Goal: Task Accomplishment & Management: Complete application form

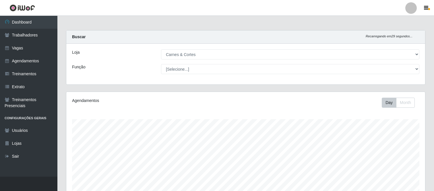
select select "433"
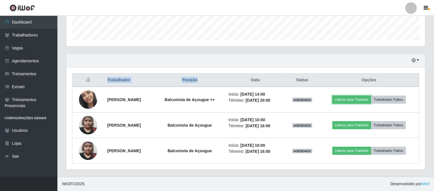
scroll to position [119, 359]
click at [357, 96] on button "Liberar para Trabalho" at bounding box center [351, 100] width 39 height 8
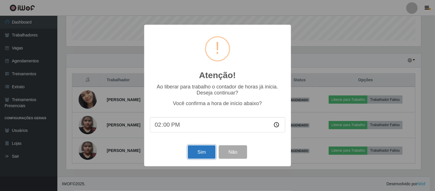
click at [206, 153] on button "Sim" at bounding box center [202, 151] width 28 height 13
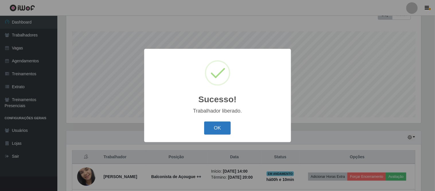
click at [225, 128] on button "OK" at bounding box center [217, 127] width 27 height 13
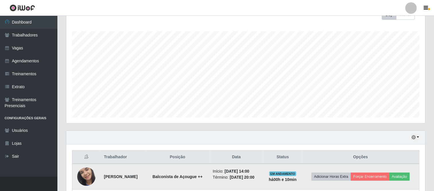
scroll to position [151, 0]
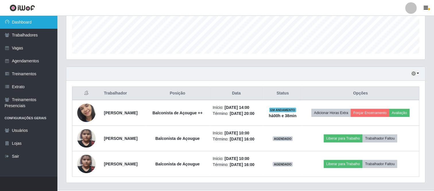
click at [35, 18] on link "Dashboard" at bounding box center [28, 22] width 57 height 13
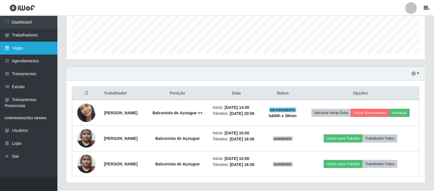
click at [34, 47] on link "Vagas" at bounding box center [28, 48] width 57 height 13
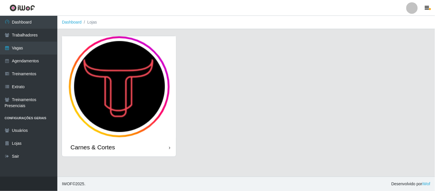
click at [141, 92] on img at bounding box center [119, 87] width 114 height 102
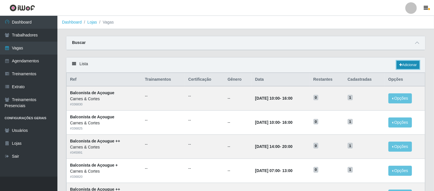
click at [410, 65] on link "Adicionar" at bounding box center [407, 65] width 23 height 8
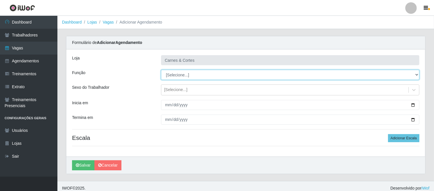
click at [206, 72] on select "[Selecione...] ASG ASG + ASG ++ Balconista de Açougue Balconista de Açougue + B…" at bounding box center [290, 75] width 258 height 10
select select "123"
click at [161, 70] on select "[Selecione...] ASG ASG + ASG ++ Balconista de Açougue Balconista de Açougue + B…" at bounding box center [290, 75] width 258 height 10
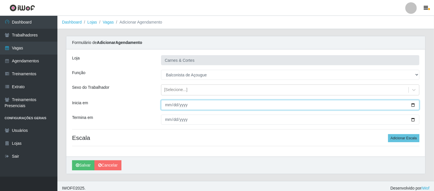
click at [168, 104] on input "Inicia em" at bounding box center [290, 105] width 258 height 10
type input "2025-10-01"
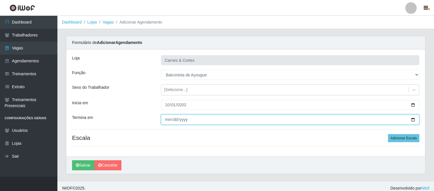
click at [168, 120] on input "Termina em" at bounding box center [290, 119] width 258 height 10
type input "2025-10-30"
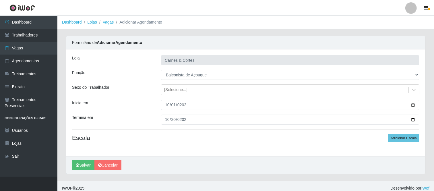
click at [243, 151] on div "Loja Carnes & Cortes Função [Selecione...] ASG ASG + ASG ++ Balconista de Açoug…" at bounding box center [245, 102] width 359 height 107
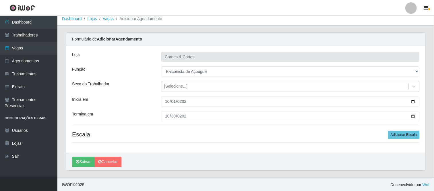
scroll to position [4, 0]
click at [397, 134] on button "Adicionar Escala" at bounding box center [403, 134] width 31 height 8
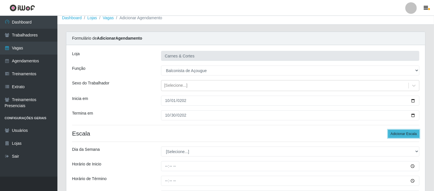
click at [397, 134] on button "Adicionar Escala" at bounding box center [403, 134] width 31 height 8
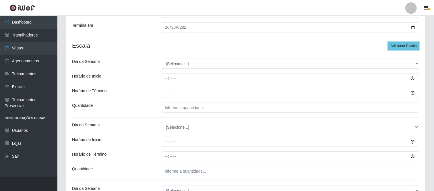
scroll to position [100, 0]
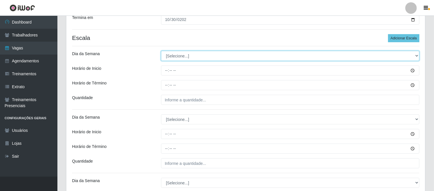
click at [192, 57] on select "[Selecione...] Segunda Terça Quarta Quinta Sexta Sábado Domingo" at bounding box center [290, 56] width 258 height 10
select select "1"
click at [161, 51] on select "[Selecione...] Segunda Terça Quarta Quinta Sexta Sábado Domingo" at bounding box center [290, 56] width 258 height 10
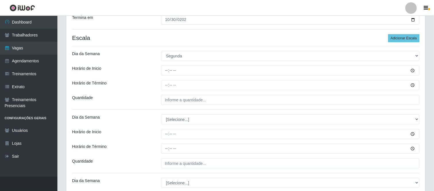
click at [159, 67] on div at bounding box center [290, 70] width 267 height 10
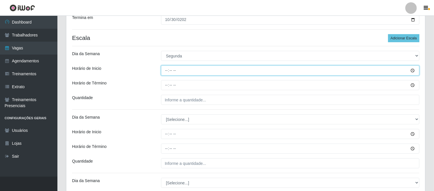
click at [165, 70] on input "Horário de Inicio" at bounding box center [290, 70] width 258 height 10
type input "10:00"
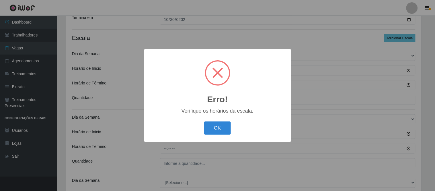
click at [204, 121] on button "OK" at bounding box center [217, 127] width 27 height 13
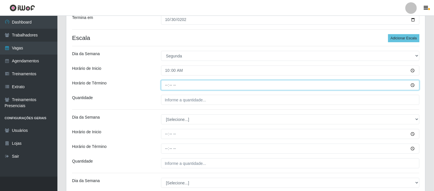
click at [168, 85] on input "Horário de Término" at bounding box center [290, 85] width 258 height 10
type input "16:00"
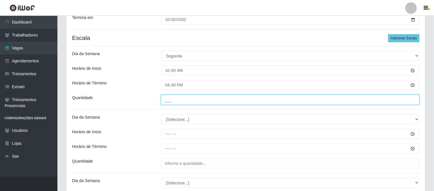
click at [170, 99] on input "___" at bounding box center [290, 100] width 258 height 10
type input "1__"
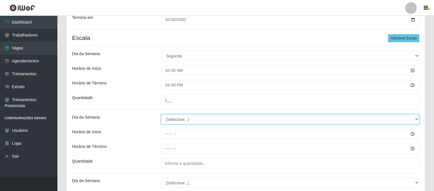
click at [169, 122] on select "[Selecione...] Segunda Terça Quarta Quinta Sexta Sábado Domingo" at bounding box center [290, 119] width 258 height 10
select select "2"
click at [161, 114] on select "[Selecione...] Segunda Terça Quarta Quinta Sexta Sábado Domingo" at bounding box center [290, 119] width 258 height 10
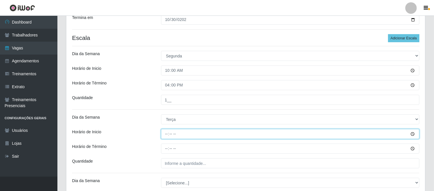
click at [165, 133] on input "Horário de Inicio" at bounding box center [290, 134] width 258 height 10
type input "10:00"
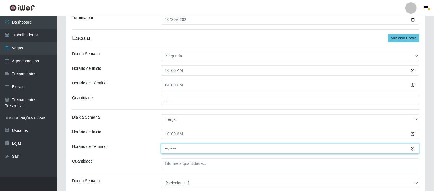
click at [166, 148] on input "Horário de Término" at bounding box center [290, 148] width 258 height 10
type input "16:00"
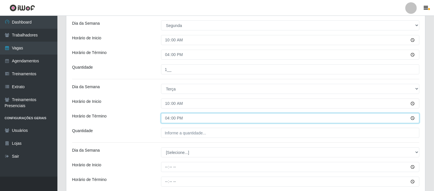
scroll to position [164, 0]
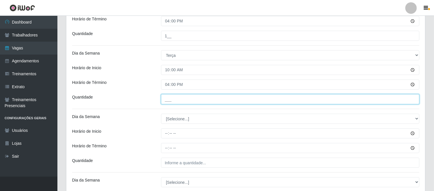
drag, startPoint x: 168, startPoint y: 99, endPoint x: 171, endPoint y: 106, distance: 6.9
click at [168, 99] on input "___" at bounding box center [290, 99] width 258 height 10
type input "1__"
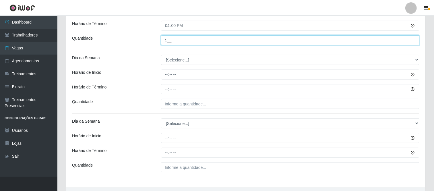
scroll to position [227, 0]
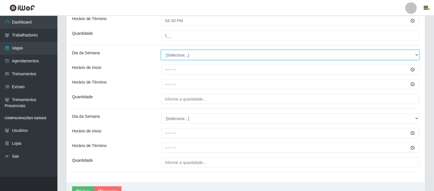
click at [176, 56] on select "[Selecione...] Segunda Terça Quarta Quinta Sexta Sábado Domingo" at bounding box center [290, 55] width 258 height 10
select select "3"
click at [161, 50] on select "[Selecione...] Segunda Terça Quarta Quinta Sexta Sábado Domingo" at bounding box center [290, 55] width 258 height 10
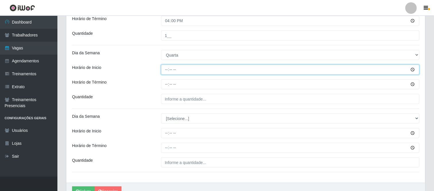
click at [166, 70] on input "Horário de Inicio" at bounding box center [290, 70] width 258 height 10
type input "10:00"
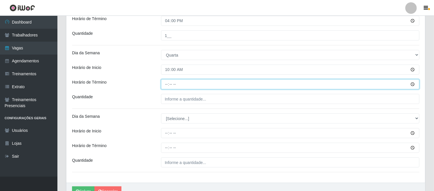
click at [167, 84] on input "Horário de Término" at bounding box center [290, 84] width 258 height 10
type input "16:00"
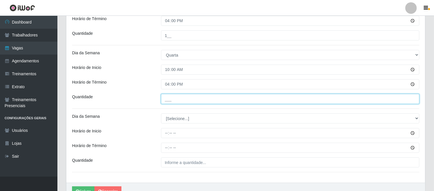
click at [185, 98] on input "___" at bounding box center [290, 99] width 258 height 10
type input "1__"
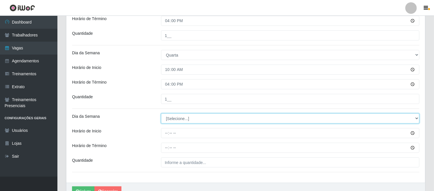
click at [174, 116] on select "[Selecione...] Segunda Terça Quarta Quinta Sexta Sábado Domingo" at bounding box center [290, 118] width 258 height 10
select select "4"
click at [161, 113] on select "[Selecione...] Segunda Terça Quarta Quinta Sexta Sábado Domingo" at bounding box center [290, 118] width 258 height 10
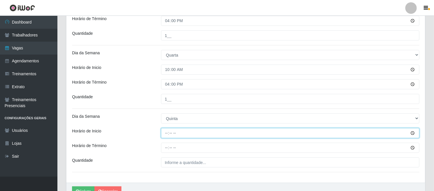
click at [165, 135] on input "Horário de Inicio" at bounding box center [290, 133] width 258 height 10
type input "10:00"
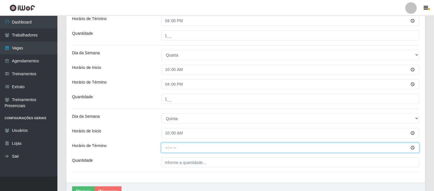
click at [166, 147] on input "Horário de Término" at bounding box center [290, 148] width 258 height 10
type input "16:00"
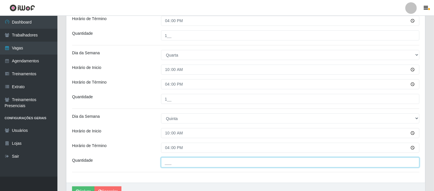
click at [190, 162] on input "___" at bounding box center [290, 162] width 258 height 10
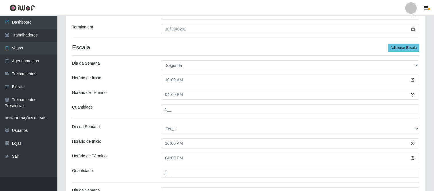
scroll to position [0, 0]
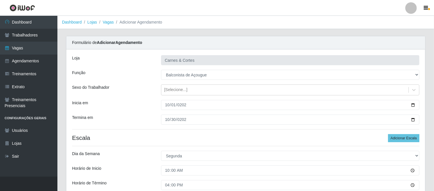
type input "1__"
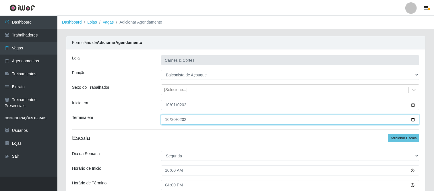
click at [168, 117] on input "2025-10-30" at bounding box center [290, 119] width 258 height 10
type input "2025-10-31"
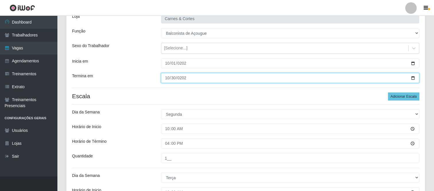
scroll to position [35, 0]
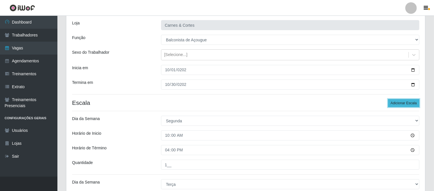
click at [409, 101] on button "Adicionar Escala" at bounding box center [403, 103] width 31 height 8
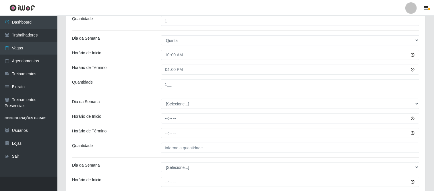
scroll to position [290, 0]
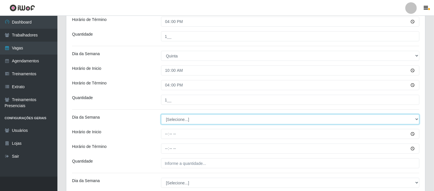
click at [171, 119] on select "[Selecione...] Segunda Terça Quarta Quinta Sexta Sábado Domingo" at bounding box center [290, 119] width 258 height 10
select select "5"
click at [161, 114] on select "[Selecione...] Segunda Terça Quarta Quinta Sexta Sábado Domingo" at bounding box center [290, 119] width 258 height 10
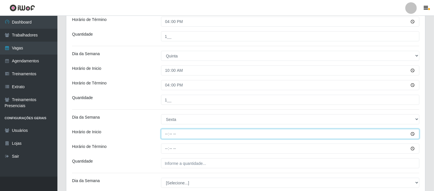
click at [166, 134] on input "Horário de Inicio" at bounding box center [290, 134] width 258 height 10
type input "07:13"
type input "07:00"
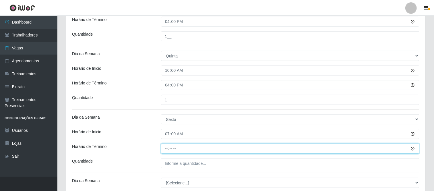
click at [164, 149] on input "Horário de Término" at bounding box center [290, 148] width 258 height 10
type input "13:00"
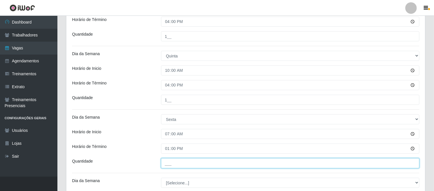
click at [171, 164] on input "___" at bounding box center [290, 163] width 258 height 10
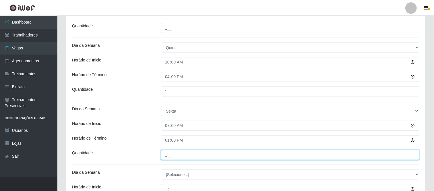
scroll to position [322, 0]
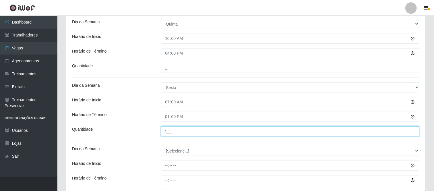
type input "1__"
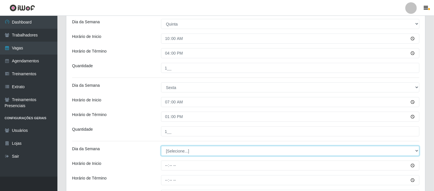
click at [178, 151] on select "[Selecione...] Segunda Terça Quarta Quinta Sexta Sábado Domingo" at bounding box center [290, 151] width 258 height 10
select select "5"
click at [161, 146] on select "[Selecione...] Segunda Terça Quarta Quinta Sexta Sábado Domingo" at bounding box center [290, 151] width 258 height 10
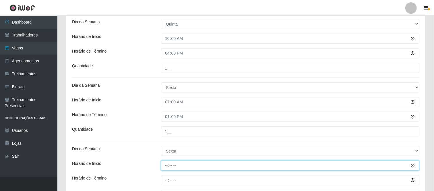
click at [164, 168] on input "Horário de Inicio" at bounding box center [290, 165] width 258 height 10
type input "14:00"
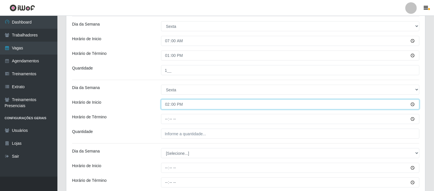
scroll to position [386, 0]
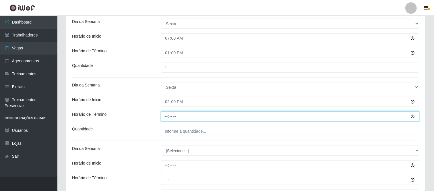
click at [164, 116] on input "Horário de Término" at bounding box center [290, 116] width 258 height 10
type input "20:00"
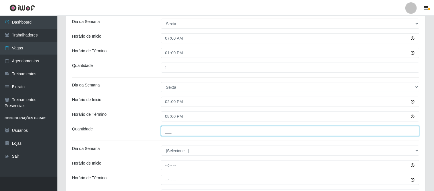
click at [178, 136] on input "___" at bounding box center [290, 131] width 258 height 10
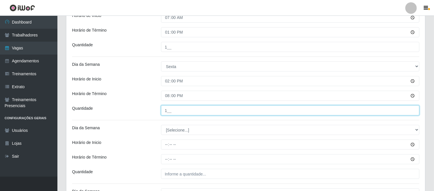
scroll to position [417, 0]
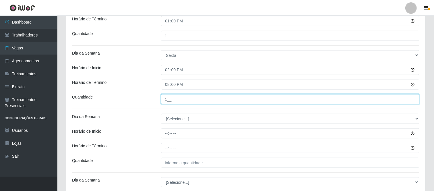
type input "1__"
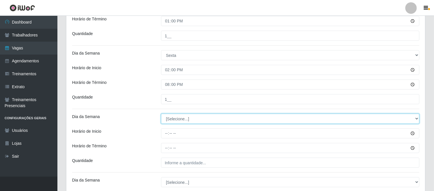
click at [179, 120] on select "[Selecione...] Segunda Terça Quarta Quinta Sexta Sábado Domingo" at bounding box center [290, 119] width 258 height 10
click at [161, 114] on select "[Selecione...] Segunda Terça Quarta Quinta Sexta Sábado Domingo" at bounding box center [290, 119] width 258 height 10
click at [167, 122] on select "[Selecione...] Segunda Terça Quarta Quinta Sexta Sábado Domingo" at bounding box center [290, 119] width 258 height 10
select select "6"
click at [161, 114] on select "[Selecione...] Segunda Terça Quarta Quinta Sexta Sábado Domingo" at bounding box center [290, 119] width 258 height 10
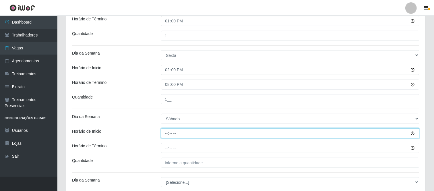
click at [165, 135] on input "Horário de Inicio" at bounding box center [290, 133] width 258 height 10
type input "07:00"
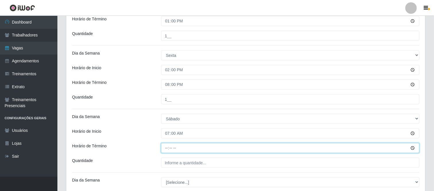
click at [170, 147] on input "Horário de Término" at bounding box center [290, 148] width 258 height 10
click at [168, 149] on input "Horário de Término" at bounding box center [290, 148] width 258 height 10
type input "13:00"
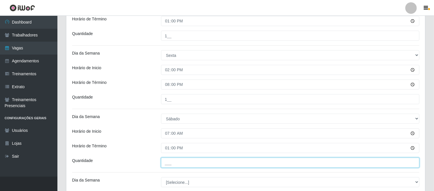
click at [194, 164] on input "___" at bounding box center [290, 162] width 258 height 10
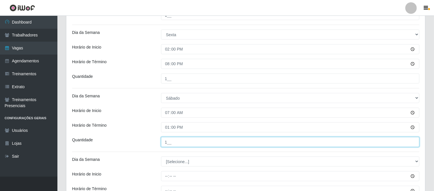
scroll to position [449, 0]
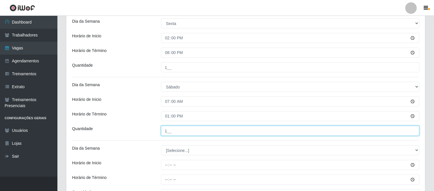
type input "1__"
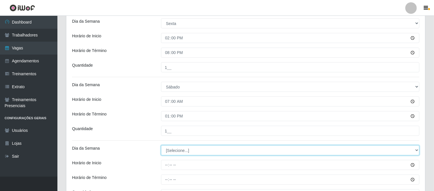
click at [172, 148] on select "[Selecione...] Segunda Terça Quarta Quinta Sexta Sábado Domingo" at bounding box center [290, 150] width 258 height 10
select select "6"
click at [161, 145] on select "[Selecione...] Segunda Terça Quarta Quinta Sexta Sábado Domingo" at bounding box center [290, 150] width 258 height 10
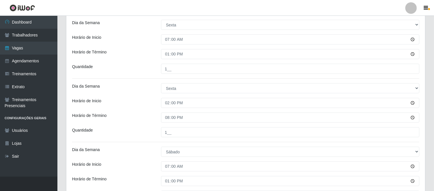
scroll to position [416, 0]
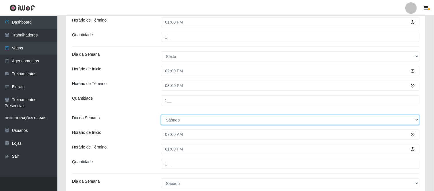
click at [244, 123] on select "[Selecione...] Segunda Terça Quarta Quinta Sexta Sábado Domingo" at bounding box center [290, 120] width 258 height 10
select select "[Selecione...]"
click at [161, 115] on select "[Selecione...] Segunda Terça Quarta Quinta Sexta Sábado Domingo" at bounding box center [290, 120] width 258 height 10
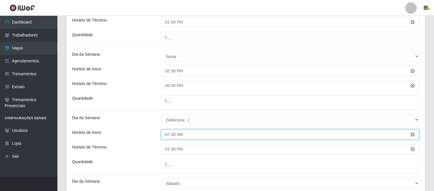
drag, startPoint x: 173, startPoint y: 135, endPoint x: 147, endPoint y: 135, distance: 26.1
click at [147, 135] on div "Horário de Inicio 07:00" at bounding box center [246, 134] width 356 height 10
drag, startPoint x: 179, startPoint y: 133, endPoint x: 155, endPoint y: 134, distance: 23.8
click at [155, 134] on div "Horário de Inicio 07:00" at bounding box center [246, 134] width 356 height 10
click at [177, 136] on input "07:00" at bounding box center [290, 134] width 258 height 10
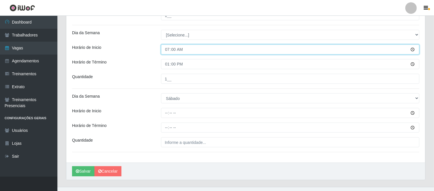
scroll to position [512, 0]
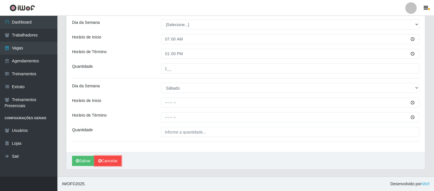
click at [110, 162] on link "Cancelar" at bounding box center [107, 161] width 27 height 10
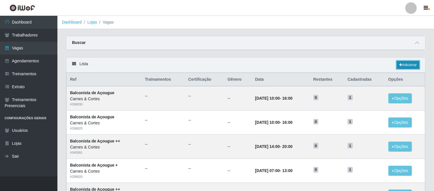
click at [408, 67] on link "Adicionar" at bounding box center [407, 65] width 23 height 8
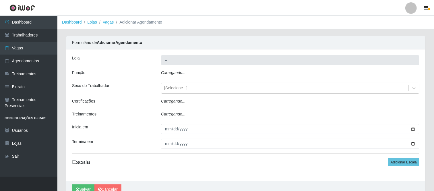
type input "Carnes & Cortes"
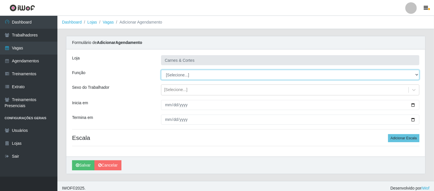
click at [172, 76] on select "[Selecione...] ASG ASG + ASG ++ Balconista de Açougue Balconista de Açougue + B…" at bounding box center [290, 75] width 258 height 10
select select "123"
click at [161, 70] on select "[Selecione...] ASG ASG + ASG ++ Balconista de Açougue Balconista de Açougue + B…" at bounding box center [290, 75] width 258 height 10
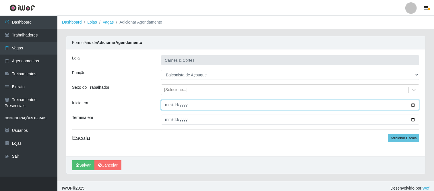
click at [167, 105] on input "Inicia em" at bounding box center [290, 105] width 258 height 10
type input "2025-10-01"
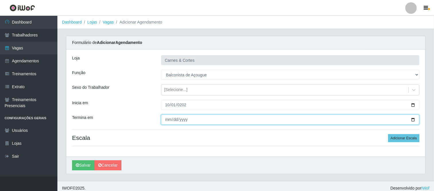
click at [165, 121] on input "Termina em" at bounding box center [290, 119] width 258 height 10
type input "20254-10-31"
type input "2025-10-31"
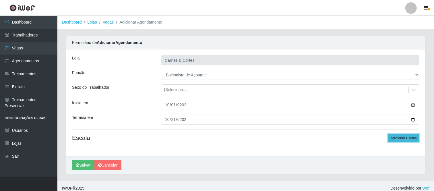
click at [393, 138] on button "Adicionar Escala" at bounding box center [403, 138] width 31 height 8
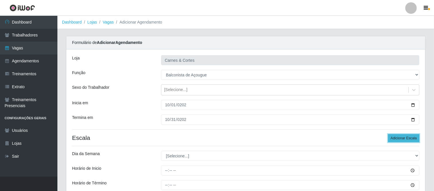
click at [393, 138] on button "Adicionar Escala" at bounding box center [403, 138] width 31 height 8
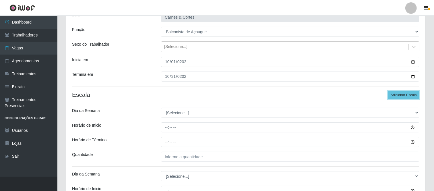
scroll to position [32, 0]
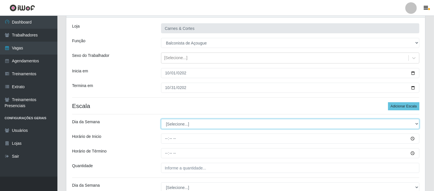
click at [192, 122] on select "[Selecione...] Segunda Terça Quarta Quinta Sexta Sábado Domingo" at bounding box center [290, 124] width 258 height 10
select select "1"
click at [161, 119] on select "[Selecione...] Segunda Terça Quarta Quinta Sexta Sábado Domingo" at bounding box center [290, 124] width 258 height 10
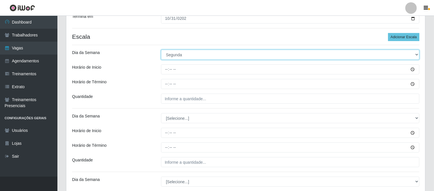
scroll to position [96, 0]
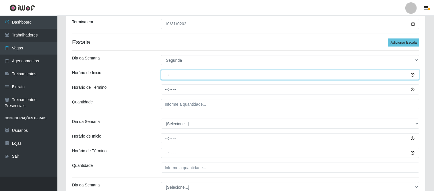
click at [166, 73] on input "Horário de Inicio" at bounding box center [290, 75] width 258 height 10
type input "10:00"
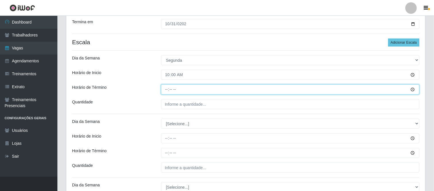
click at [217, 88] on input "Horário de Término" at bounding box center [290, 89] width 258 height 10
type input "16:00"
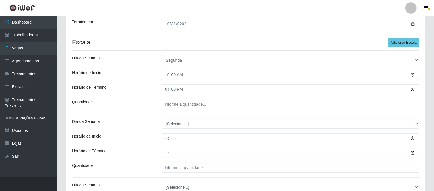
click at [216, 109] on div "Loja Carnes & Cortes Função [Selecione...] ASG ASG + ASG ++ Balconista de Açoug…" at bounding box center [245, 166] width 359 height 424
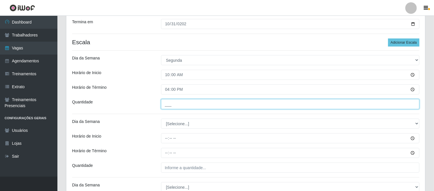
click at [216, 108] on input "___" at bounding box center [290, 104] width 258 height 10
type input "1__"
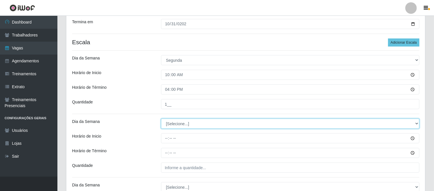
click at [188, 125] on select "[Selecione...] Segunda Terça Quarta Quinta Sexta Sábado Domingo" at bounding box center [290, 123] width 258 height 10
select select "2"
click at [161, 118] on select "[Selecione...] Segunda Terça Quarta Quinta Sexta Sábado Domingo" at bounding box center [290, 123] width 258 height 10
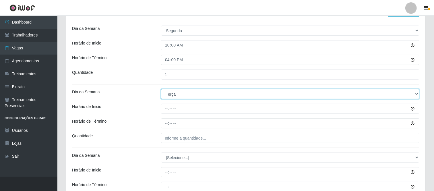
scroll to position [159, 0]
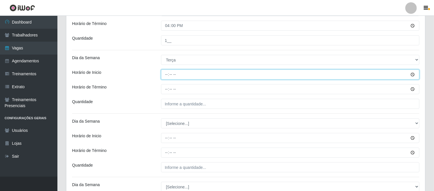
click at [168, 76] on input "Horário de Inicio" at bounding box center [290, 74] width 258 height 10
type input "10:00"
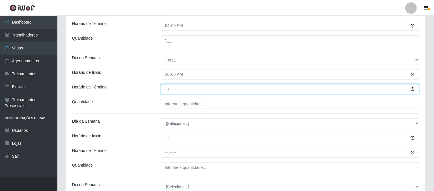
click at [163, 88] on input "Horário de Término" at bounding box center [290, 89] width 258 height 10
type input "16:00"
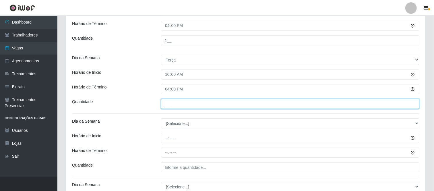
click at [222, 100] on input "___" at bounding box center [290, 104] width 258 height 10
type input "1__"
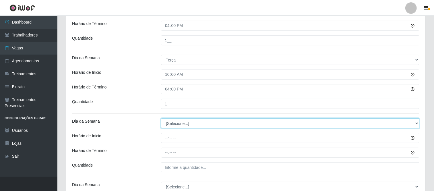
click at [174, 125] on select "[Selecione...] Segunda Terça Quarta Quinta Sexta Sábado Domingo" at bounding box center [290, 123] width 258 height 10
click at [161, 118] on select "[Selecione...] Segunda Terça Quarta Quinta Sexta Sábado Domingo" at bounding box center [290, 123] width 258 height 10
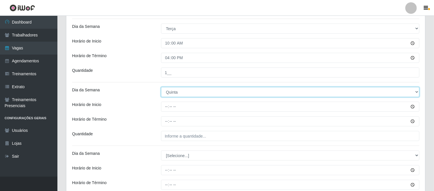
scroll to position [191, 0]
click at [189, 93] on select "[Selecione...] Segunda Terça Quarta Quinta Sexta Sábado Domingo" at bounding box center [290, 91] width 258 height 10
select select "3"
click at [161, 86] on select "[Selecione...] Segunda Terça Quarta Quinta Sexta Sábado Domingo" at bounding box center [290, 91] width 258 height 10
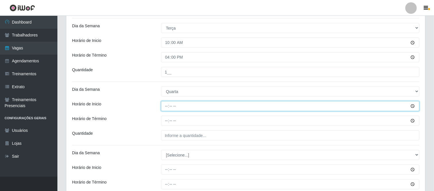
click at [168, 107] on input "Horário de Inicio" at bounding box center [290, 106] width 258 height 10
type input "10:00"
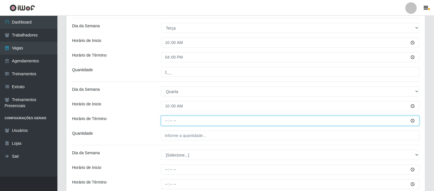
click at [180, 121] on input "Horário de Término" at bounding box center [290, 121] width 258 height 10
type input "16:00"
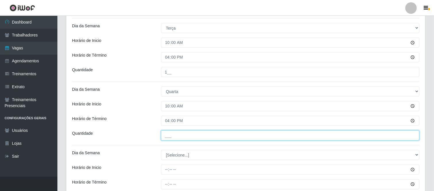
click at [178, 134] on input "___" at bounding box center [290, 135] width 258 height 10
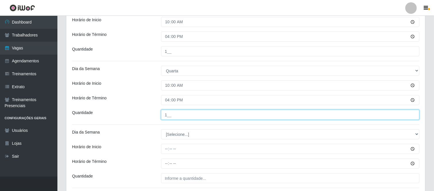
scroll to position [223, 0]
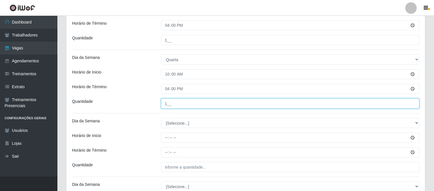
type input "1__"
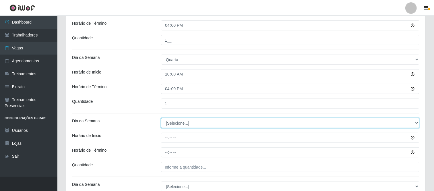
click at [184, 124] on select "[Selecione...] Segunda Terça Quarta Quinta Sexta Sábado Domingo" at bounding box center [290, 123] width 258 height 10
select select "4"
click at [161, 118] on select "[Selecione...] Segunda Terça Quarta Quinta Sexta Sábado Domingo" at bounding box center [290, 123] width 258 height 10
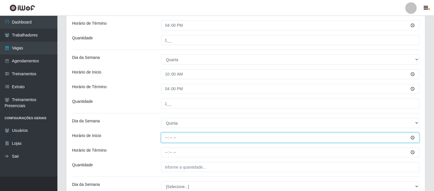
click at [195, 137] on input "Horário de Inicio" at bounding box center [290, 138] width 258 height 10
type input "10:00"
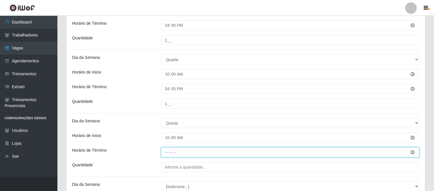
click at [171, 153] on input "Horário de Término" at bounding box center [290, 152] width 258 height 10
type input "16:00"
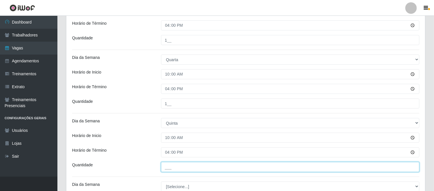
click at [173, 169] on input "___" at bounding box center [290, 167] width 258 height 10
type input "1__"
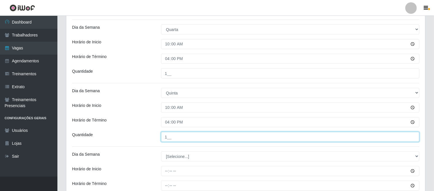
scroll to position [287, 0]
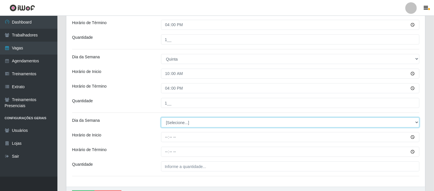
click at [201, 127] on select "[Selecione...] Segunda Terça Quarta Quinta Sexta Sábado Domingo" at bounding box center [290, 122] width 258 height 10
select select "5"
click at [161, 118] on select "[Selecione...] Segunda Terça Quarta Quinta Sexta Sábado Domingo" at bounding box center [290, 122] width 258 height 10
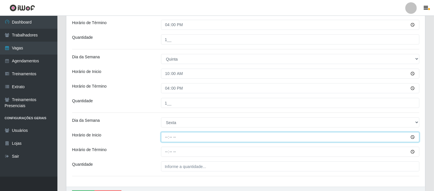
click at [182, 139] on input "Horário de Inicio" at bounding box center [290, 137] width 258 height 10
type input "07:00"
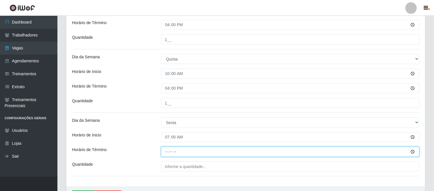
click at [164, 151] on input "Horário de Término" at bounding box center [290, 152] width 258 height 10
type input "13:00"
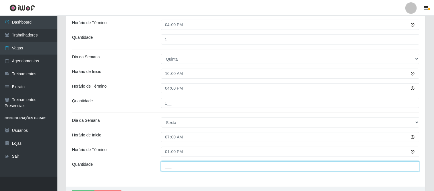
click at [196, 166] on input "___" at bounding box center [290, 166] width 258 height 10
type input "1__"
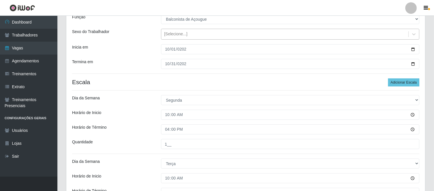
scroll to position [3, 0]
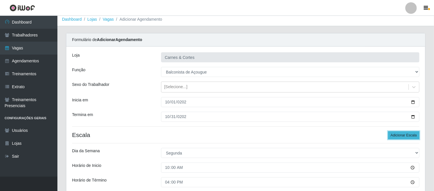
click at [400, 132] on button "Adicionar Escala" at bounding box center [403, 135] width 31 height 8
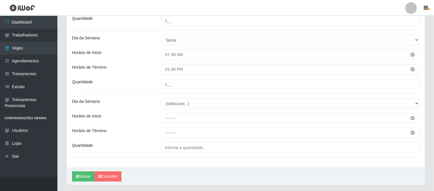
scroll to position [385, 0]
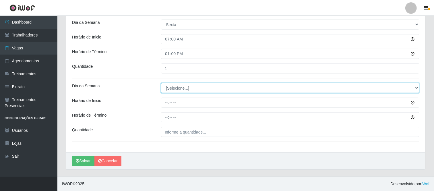
click at [186, 90] on select "[Selecione...] Segunda Terça Quarta Quinta Sexta Sábado Domingo" at bounding box center [290, 88] width 258 height 10
select select "5"
click at [161, 83] on select "[Selecione...] Segunda Terça Quarta Quinta Sexta Sábado Domingo" at bounding box center [290, 88] width 258 height 10
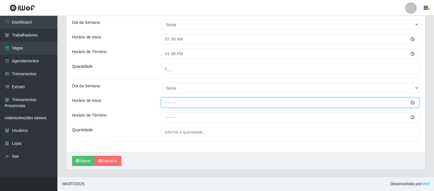
click at [166, 103] on input "Horário de Inicio" at bounding box center [290, 103] width 258 height 10
type input "14:00"
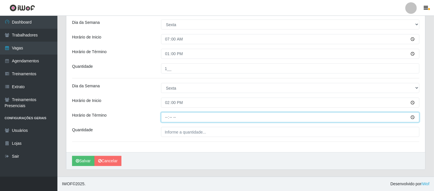
click at [164, 118] on input "Horário de Término" at bounding box center [290, 117] width 258 height 10
type input "20:00"
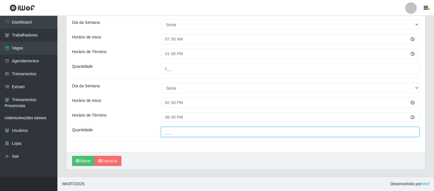
click at [170, 134] on input "___" at bounding box center [290, 132] width 258 height 10
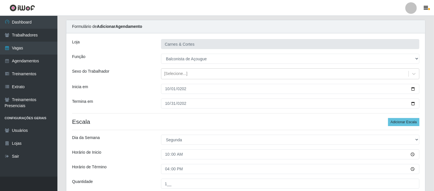
scroll to position [0, 0]
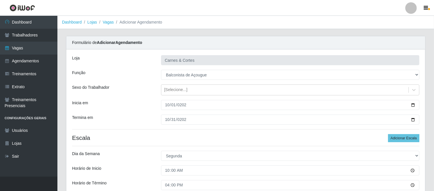
type input "1__"
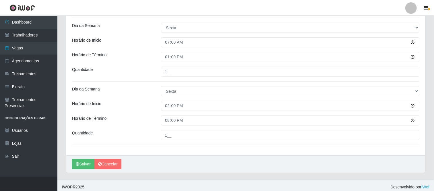
scroll to position [385, 0]
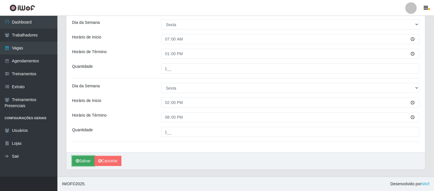
click at [88, 162] on button "Salvar" at bounding box center [83, 161] width 22 height 10
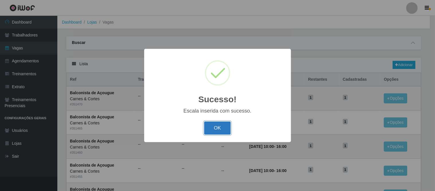
click at [224, 127] on button "OK" at bounding box center [217, 127] width 27 height 13
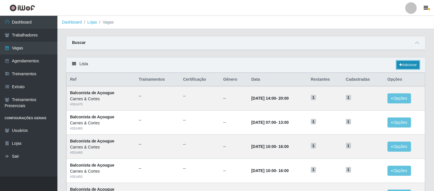
click at [405, 62] on link "Adicionar" at bounding box center [407, 65] width 23 height 8
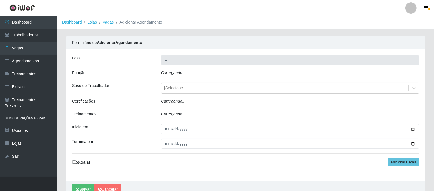
type input "Carnes & Cortes"
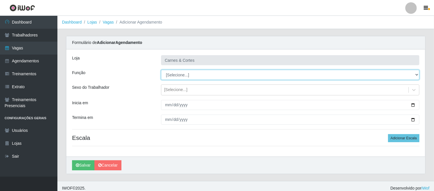
click at [206, 78] on select "[Selecione...] ASG ASG + ASG ++ Balconista de Açougue Balconista de Açougue + B…" at bounding box center [290, 75] width 258 height 10
select select "124"
click at [161, 70] on select "[Selecione...] ASG ASG + ASG ++ Balconista de Açougue Balconista de Açougue + B…" at bounding box center [290, 75] width 258 height 10
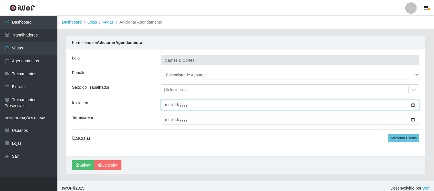
click at [165, 105] on input "Inicia em" at bounding box center [290, 105] width 258 height 10
type input "2025-10-04"
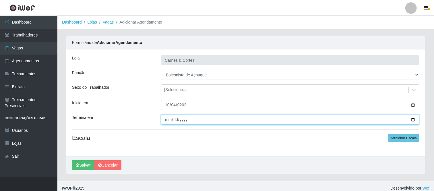
click at [167, 121] on input "Termina em" at bounding box center [290, 119] width 258 height 10
type input "2025-10-25"
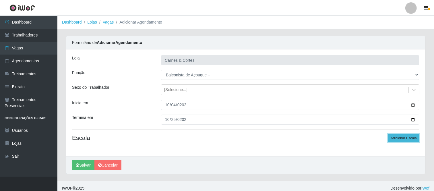
click at [405, 139] on button "Adicionar Escala" at bounding box center [403, 138] width 31 height 8
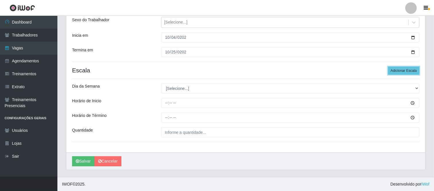
scroll to position [68, 0]
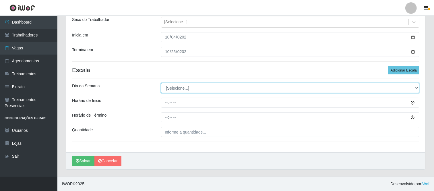
click at [208, 91] on select "[Selecione...] Segunda Terça Quarta Quinta Sexta Sábado Domingo" at bounding box center [290, 88] width 258 height 10
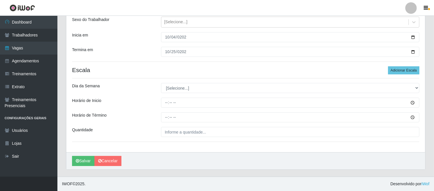
drag, startPoint x: 248, startPoint y: 65, endPoint x: 382, endPoint y: 62, distance: 133.4
click at [259, 65] on div "Loja Carnes & Cortes Função [Selecione...] ASG ASG + ASG ++ Balconista de Açoug…" at bounding box center [245, 67] width 359 height 170
click at [402, 69] on button "Adicionar Escala" at bounding box center [403, 70] width 31 height 8
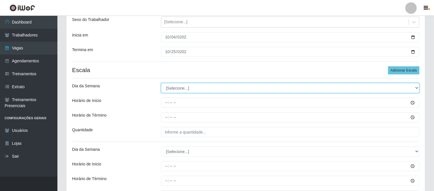
click at [224, 92] on select "[Selecione...] Segunda Terça Quarta Quinta Sexta Sábado Domingo" at bounding box center [290, 88] width 258 height 10
select select "6"
click at [161, 83] on select "[Selecione...] Segunda Terça Quarta Quinta Sexta Sábado Domingo" at bounding box center [290, 88] width 258 height 10
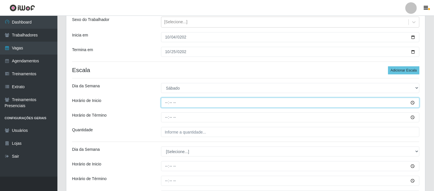
click at [166, 101] on input "Horário de Inicio" at bounding box center [290, 103] width 258 height 10
type input "07:00"
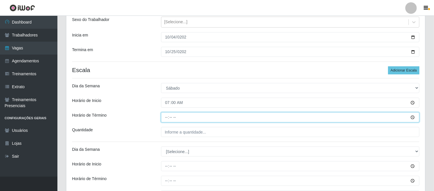
click at [164, 116] on input "Horário de Término" at bounding box center [290, 117] width 258 height 10
type input "13:00"
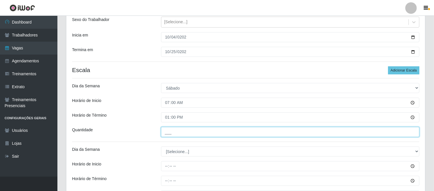
click at [176, 136] on input "___" at bounding box center [290, 132] width 258 height 10
type input "1__"
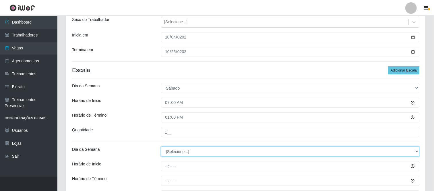
click at [189, 150] on select "[Selecione...] Segunda Terça Quarta Quinta Sexta Sábado Domingo" at bounding box center [290, 151] width 258 height 10
select select "6"
click at [161, 146] on select "[Selecione...] Segunda Terça Quarta Quinta Sexta Sábado Domingo" at bounding box center [290, 151] width 258 height 10
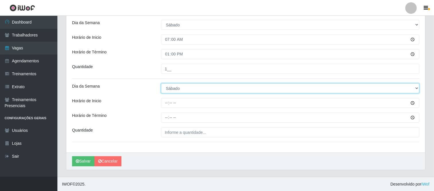
scroll to position [131, 0]
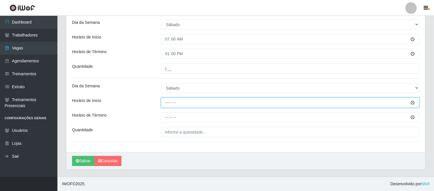
click at [177, 103] on input "Horário de Inicio" at bounding box center [290, 103] width 258 height 10
type input "14:00"
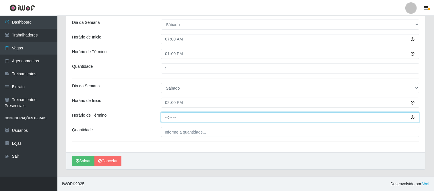
click at [169, 116] on input "Horário de Término" at bounding box center [290, 117] width 258 height 10
type input "20:00"
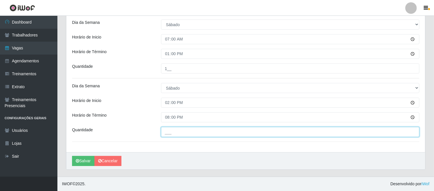
click at [173, 128] on input "___" at bounding box center [290, 132] width 258 height 10
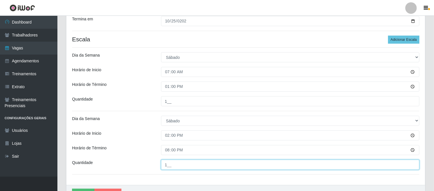
scroll to position [67, 0]
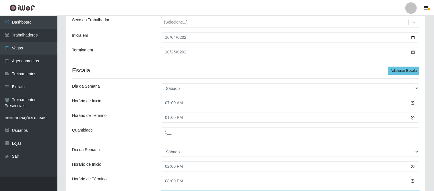
type input "1__"
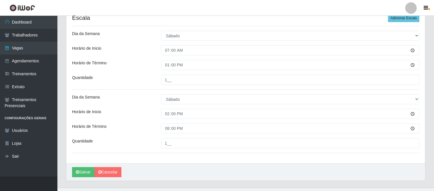
scroll to position [131, 0]
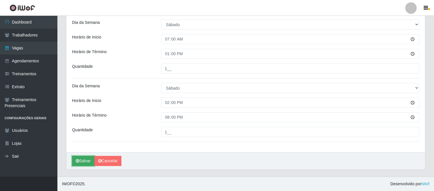
click at [87, 162] on button "Salvar" at bounding box center [83, 161] width 22 height 10
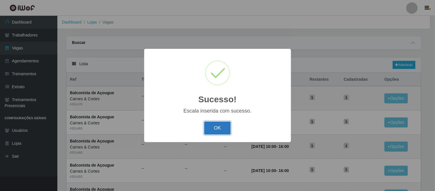
click at [219, 128] on button "OK" at bounding box center [217, 127] width 27 height 13
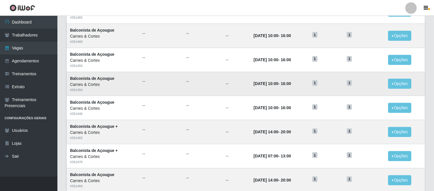
scroll to position [127, 0]
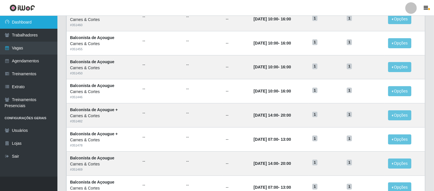
click at [32, 26] on link "Dashboard" at bounding box center [28, 22] width 57 height 13
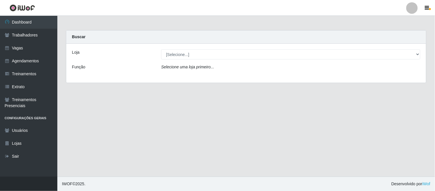
drag, startPoint x: 177, startPoint y: 63, endPoint x: 180, endPoint y: 55, distance: 8.7
click at [178, 60] on div "Loja [Selecione...] Carnes & Cortes Função Selecione uma loja primeiro..." at bounding box center [246, 63] width 360 height 39
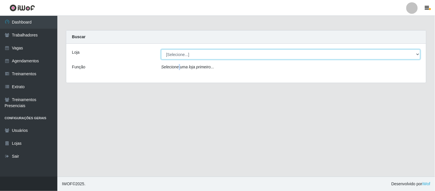
click at [180, 54] on select "[Selecione...] Carnes & Cortes" at bounding box center [290, 54] width 259 height 10
select select "433"
click at [161, 49] on select "[Selecione...] Carnes & Cortes" at bounding box center [290, 54] width 259 height 10
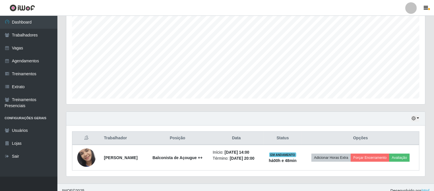
scroll to position [113, 0]
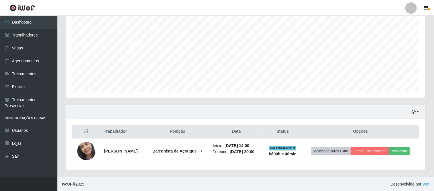
click at [419, 110] on div "Hoje 1 dia 3 dias 1 Semana Não encerrados" at bounding box center [245, 112] width 359 height 14
click at [418, 110] on button "button" at bounding box center [415, 111] width 8 height 7
click at [390, 93] on button "1 Semana" at bounding box center [395, 90] width 45 height 12
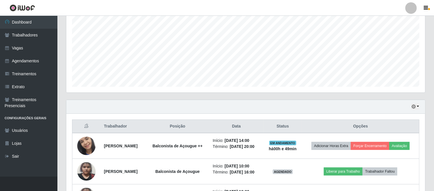
scroll to position [165, 0]
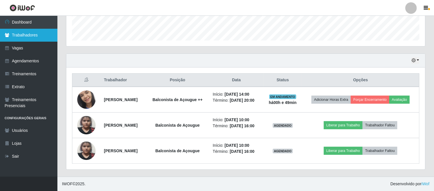
click at [41, 37] on link "Trabalhadores" at bounding box center [28, 35] width 57 height 13
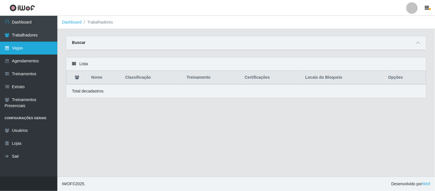
click at [26, 48] on link "Vagas" at bounding box center [28, 48] width 57 height 13
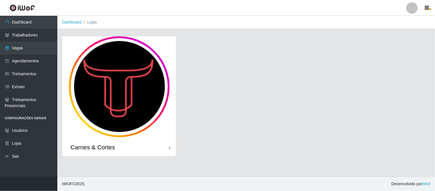
click at [140, 85] on img at bounding box center [119, 87] width 114 height 102
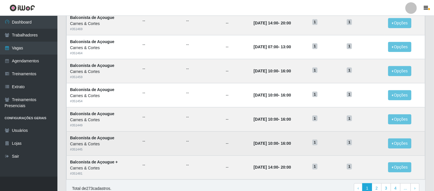
scroll to position [287, 0]
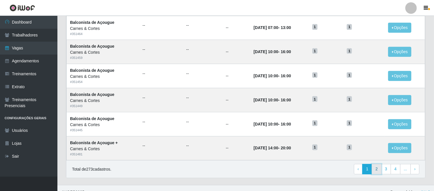
click at [374, 168] on link "2" at bounding box center [376, 169] width 10 height 10
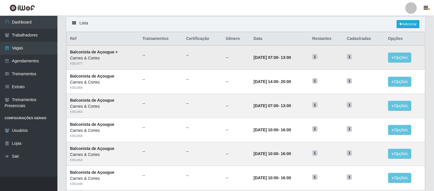
scroll to position [96, 0]
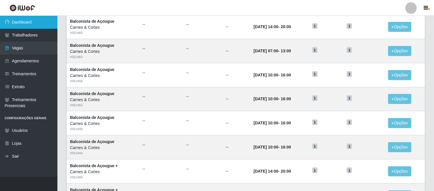
click at [26, 25] on link "Dashboard" at bounding box center [28, 22] width 57 height 13
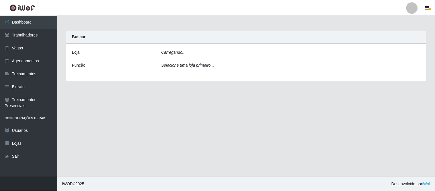
click at [181, 53] on icon "Carregando..." at bounding box center [173, 52] width 25 height 5
click at [194, 50] on div "Carregando..." at bounding box center [291, 53] width 268 height 8
click at [20, 24] on link "Dashboard" at bounding box center [28, 22] width 57 height 13
click at [207, 61] on div "Loja [Selecione...] Carnes & Cortes Função Selecione uma loja primeiro..." at bounding box center [246, 63] width 360 height 39
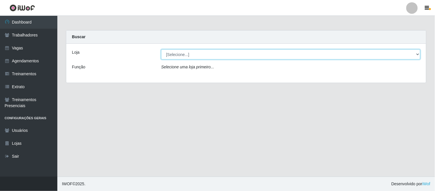
click at [204, 59] on select "[Selecione...] Carnes & Cortes" at bounding box center [290, 54] width 259 height 10
select select "433"
click at [161, 49] on select "[Selecione...] Carnes & Cortes" at bounding box center [290, 54] width 259 height 10
